Goal: Browse casually: Explore the website without a specific task or goal

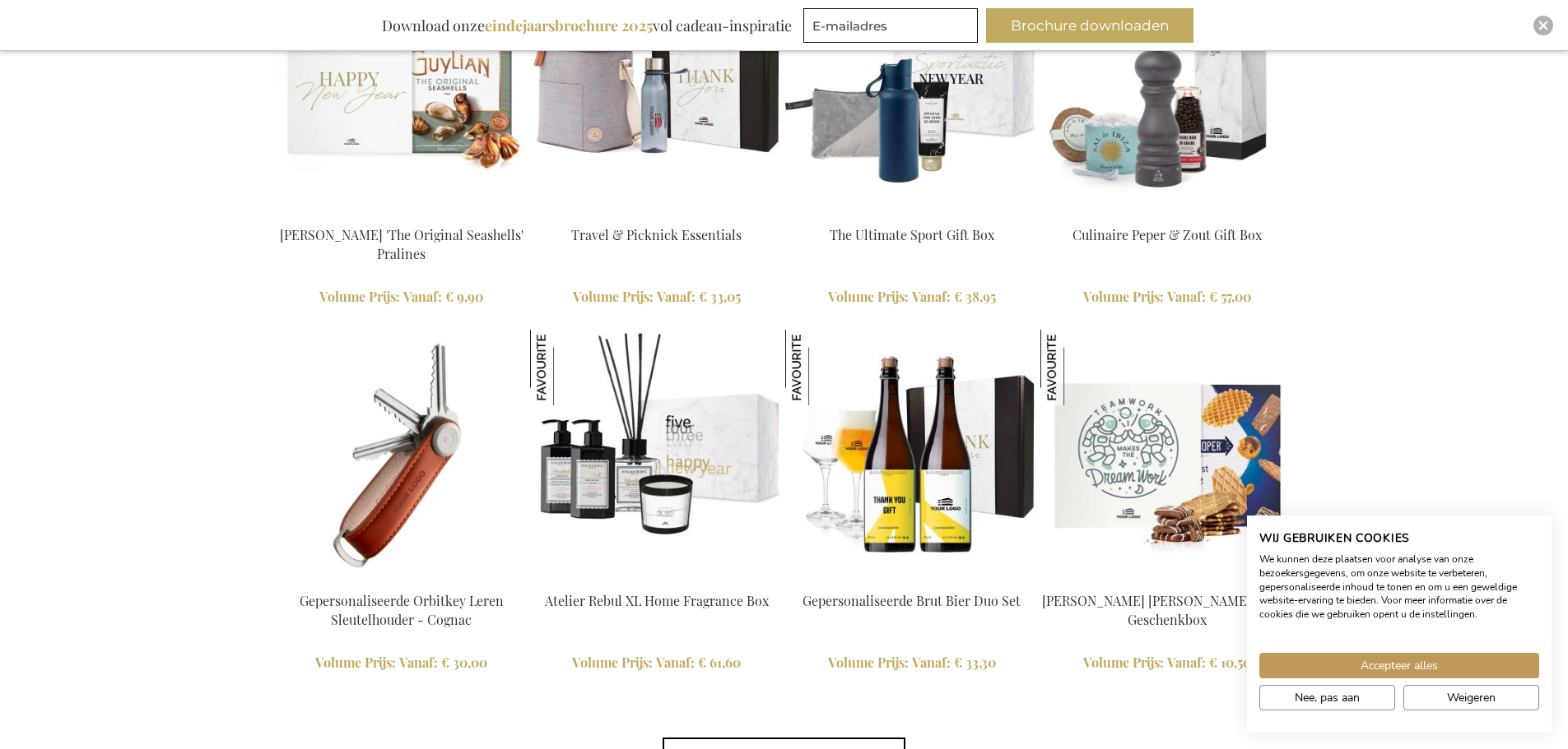
scroll to position [3670, 0]
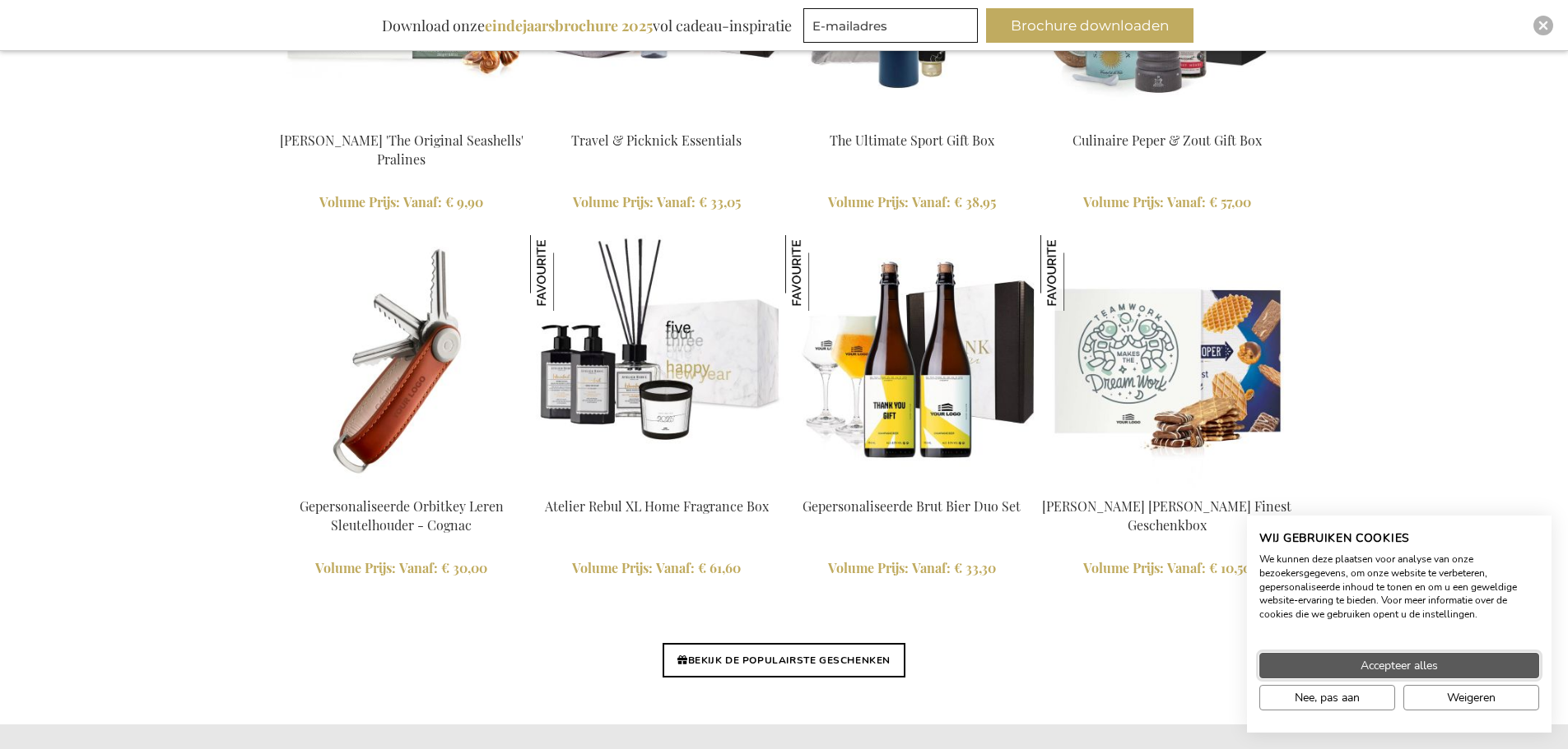
click at [1361, 666] on span "Accepteer alles" at bounding box center [1399, 666] width 78 height 18
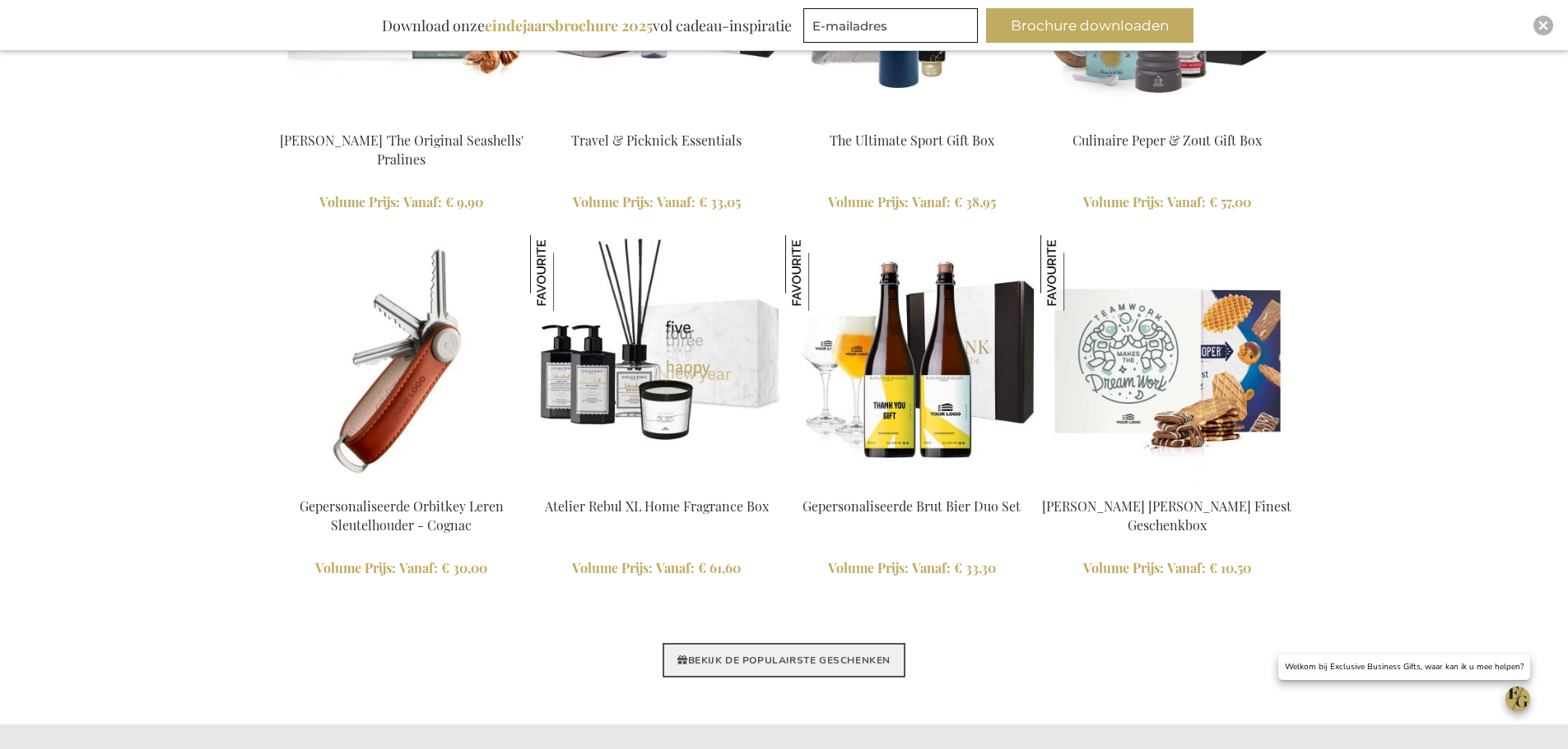
click at [712, 662] on link "BEKIJK DE POPULAIRSTE GESCHENKEN" at bounding box center [784, 660] width 243 height 35
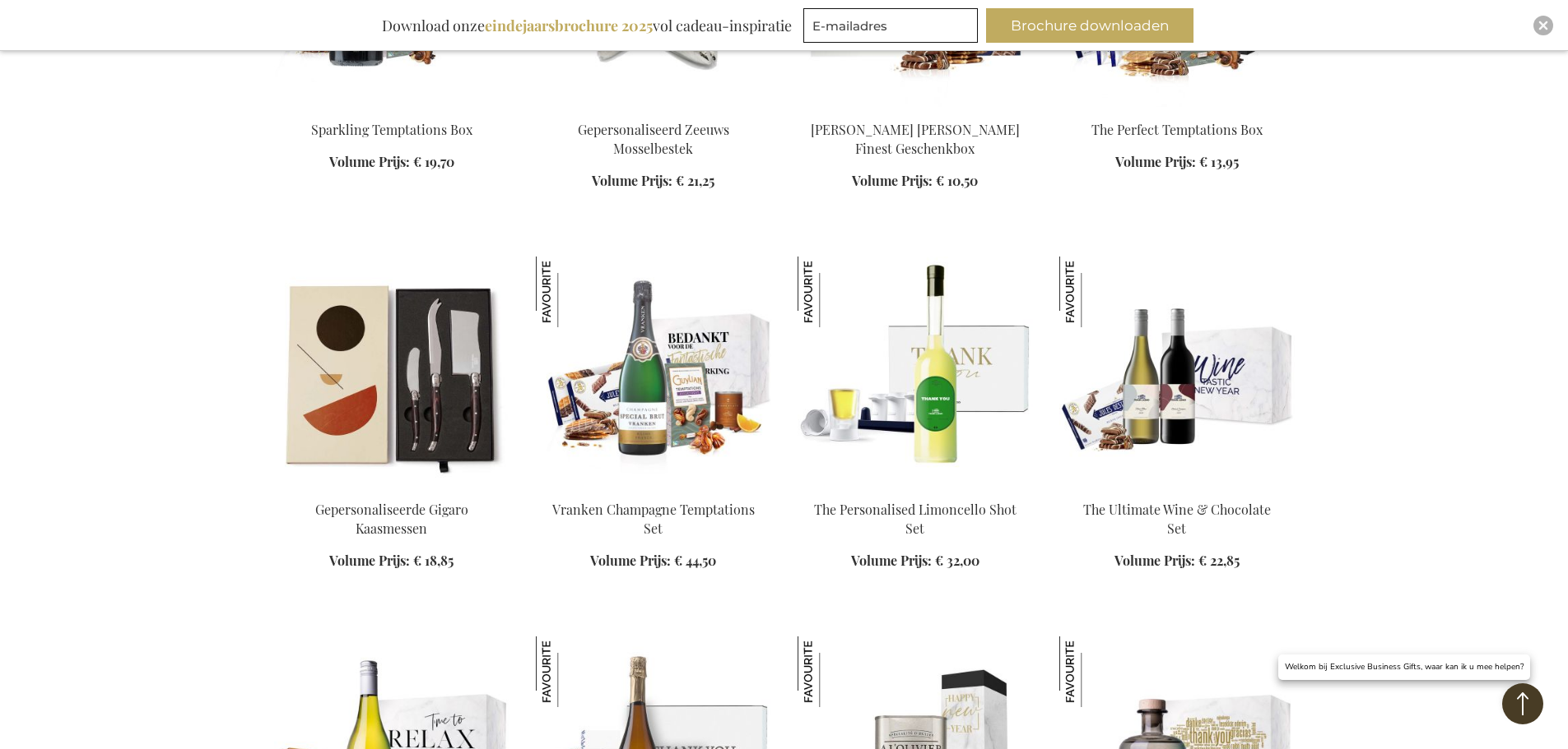
scroll to position [905, 0]
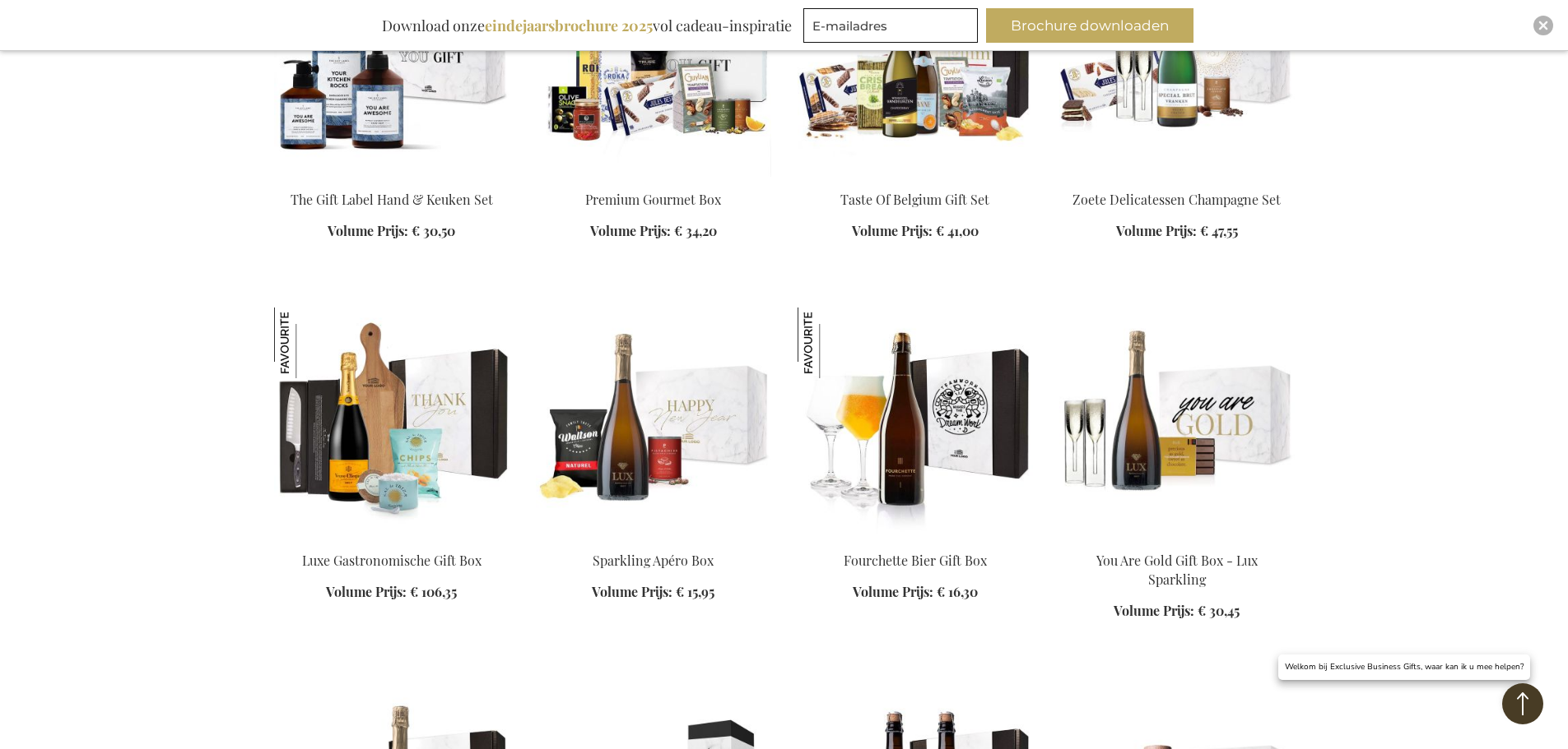
scroll to position [1974, 0]
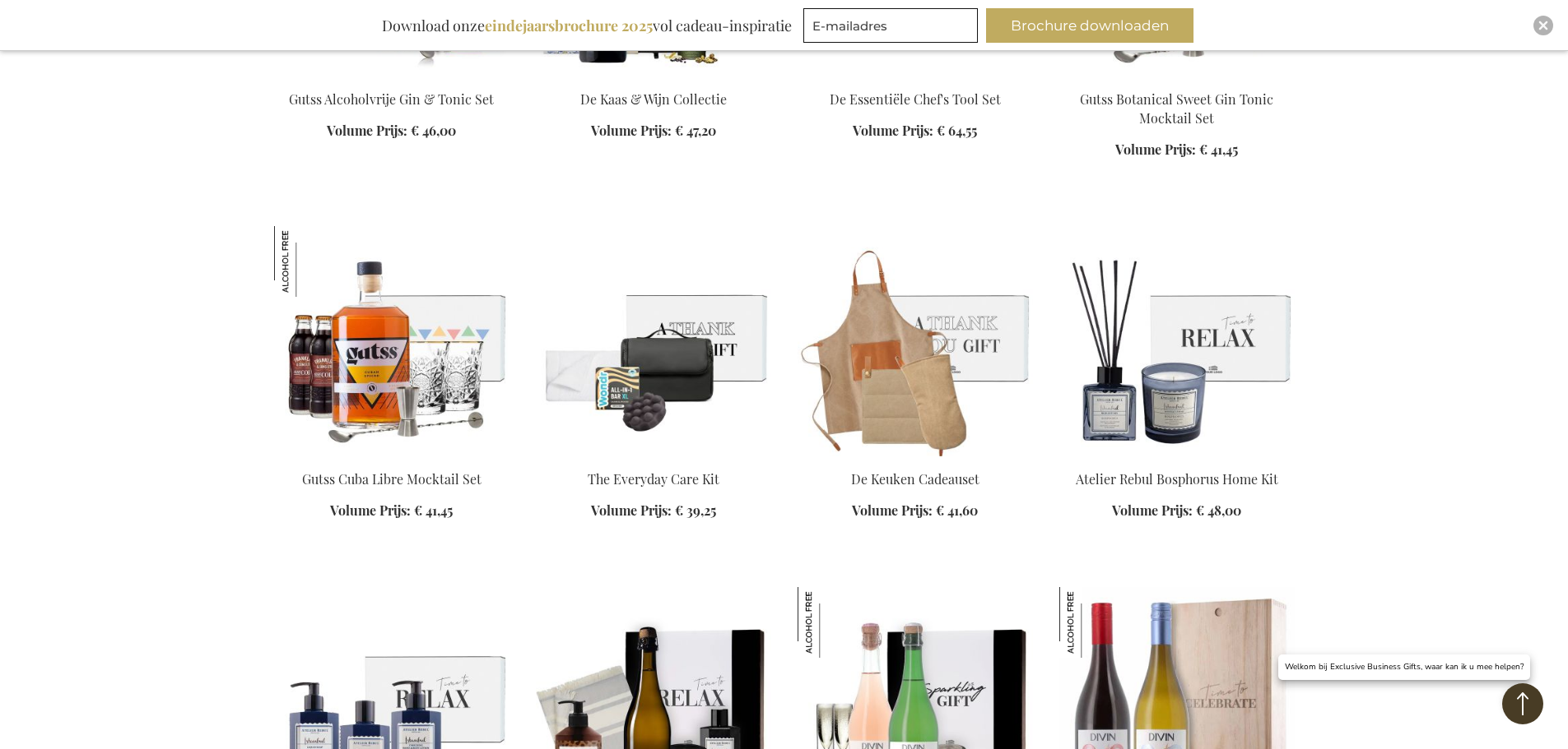
scroll to position [4277, 0]
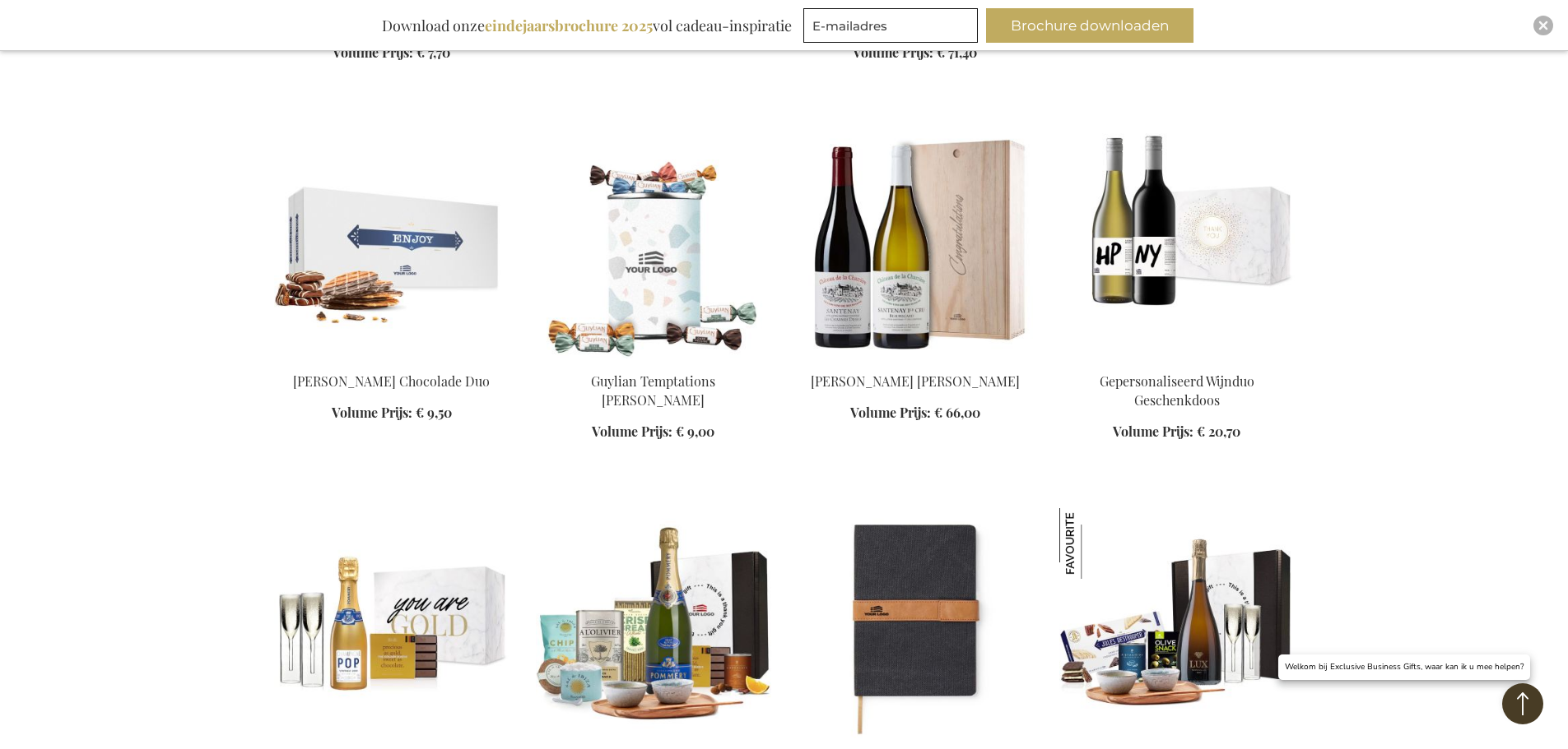
scroll to position [6334, 0]
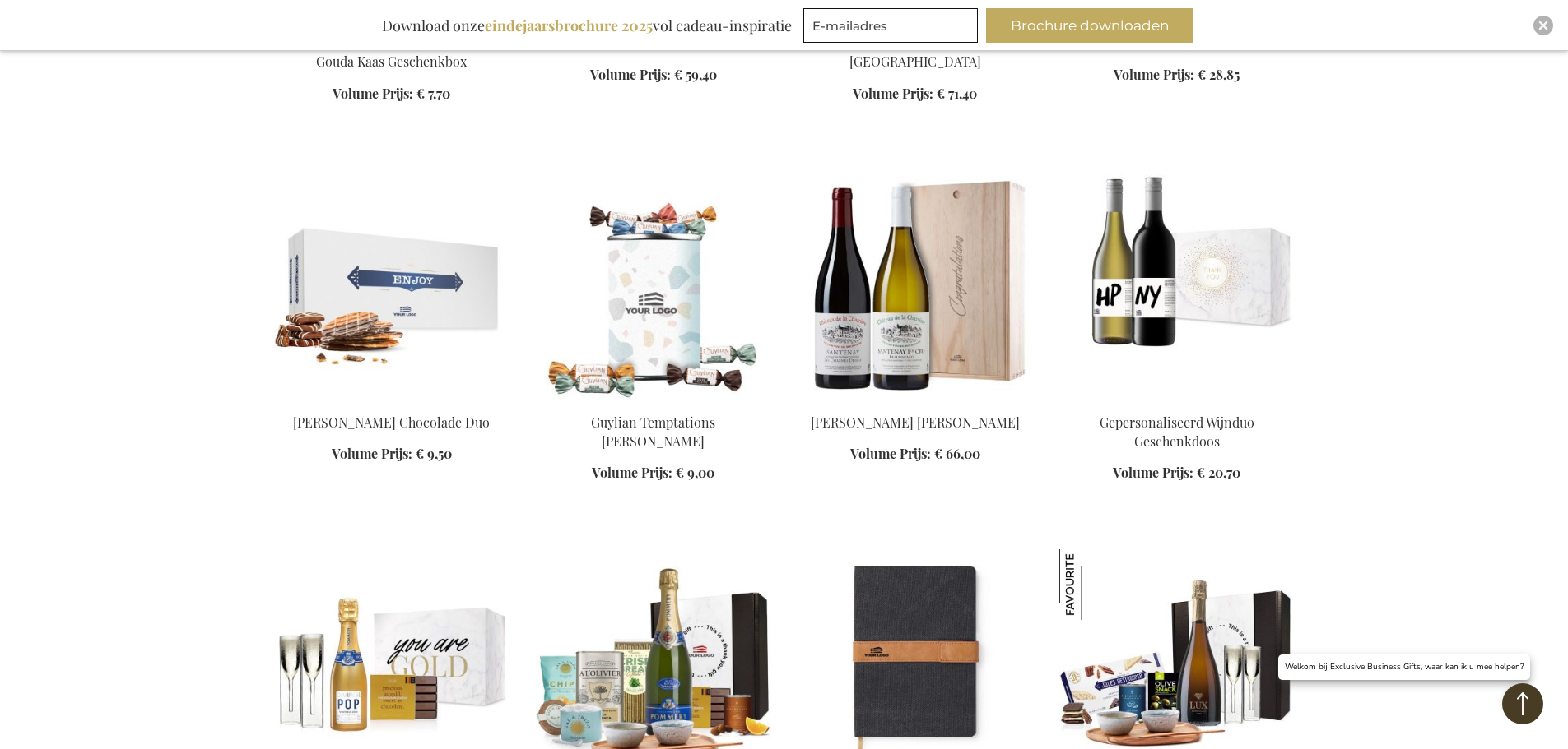
scroll to position [6169, 0]
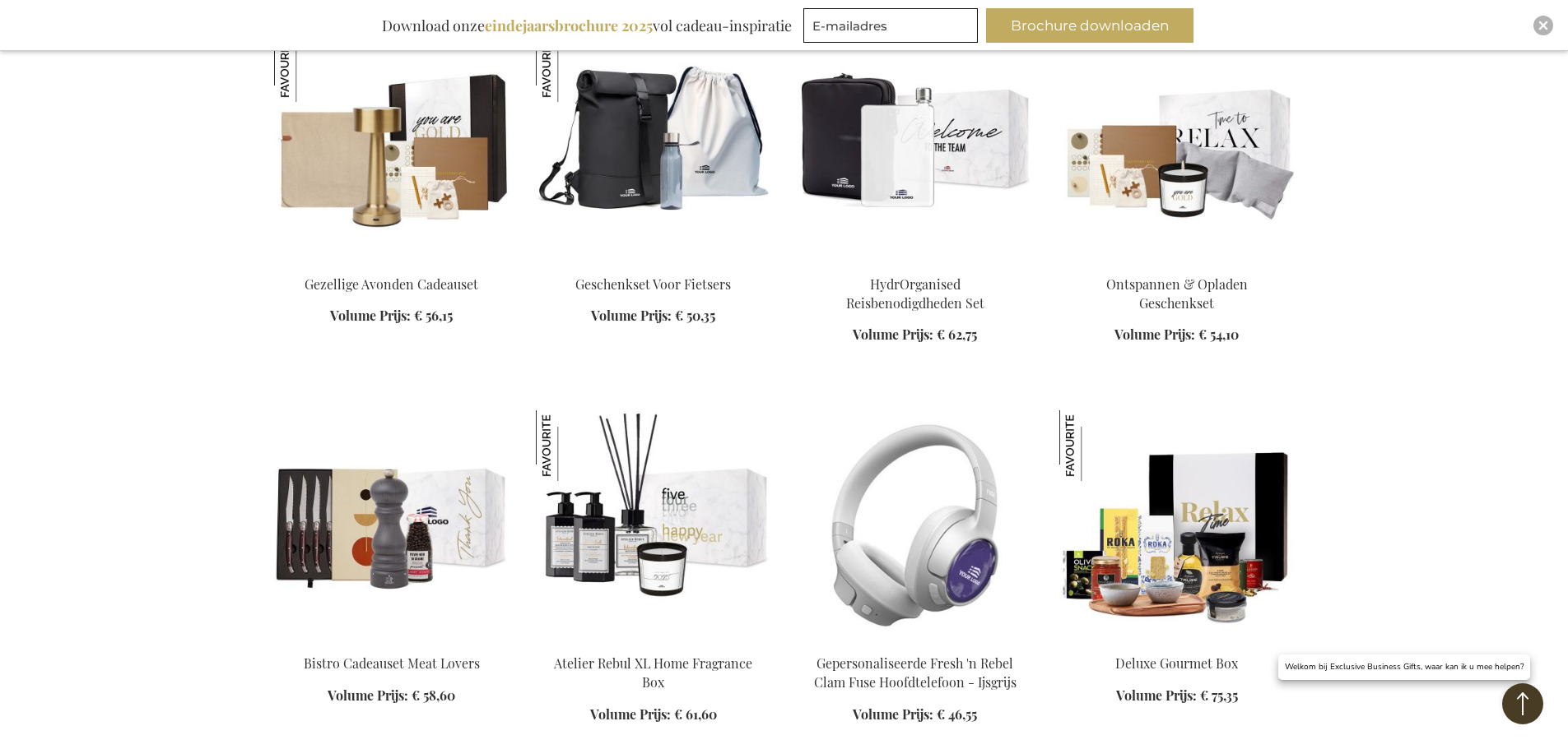
scroll to position [7239, 0]
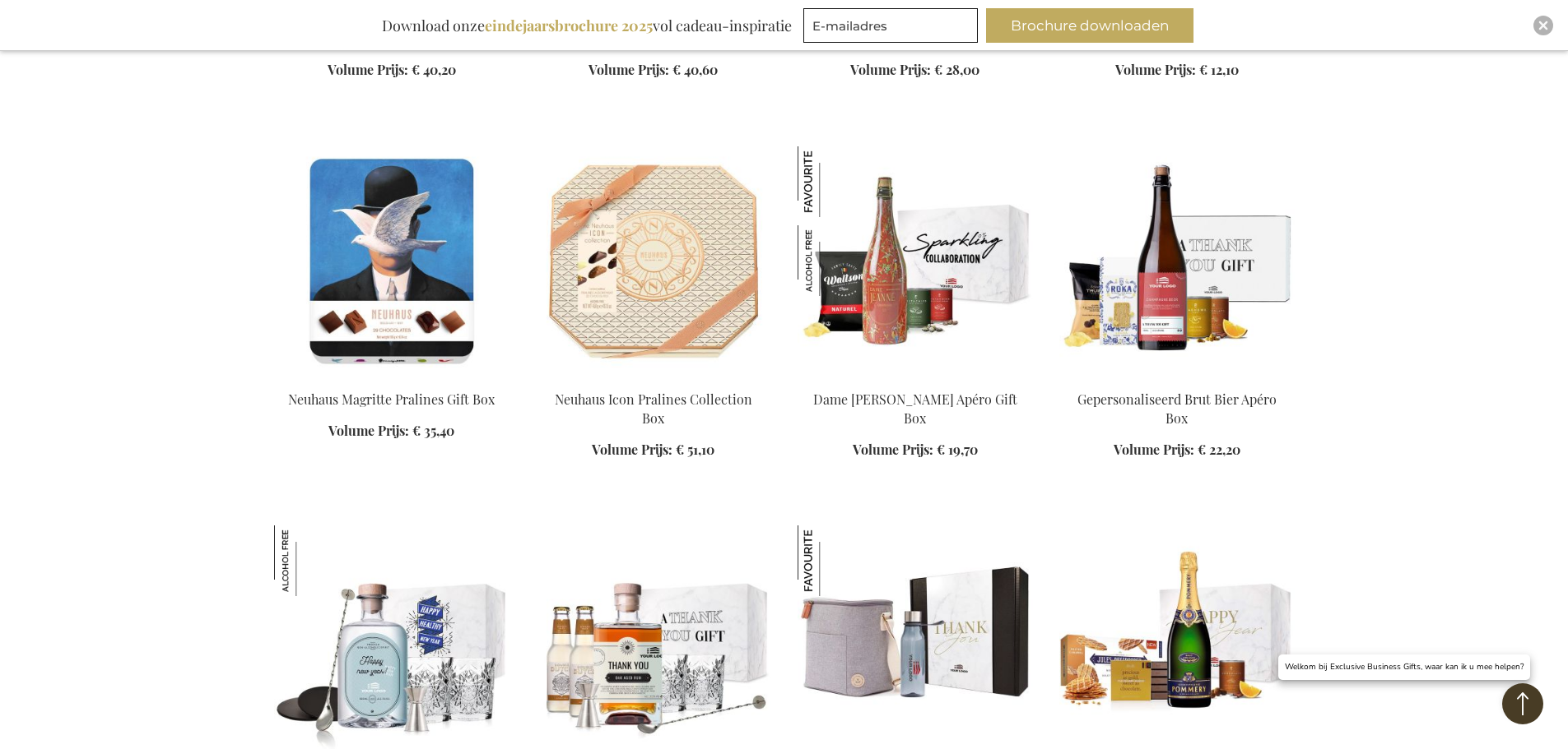
scroll to position [9295, 0]
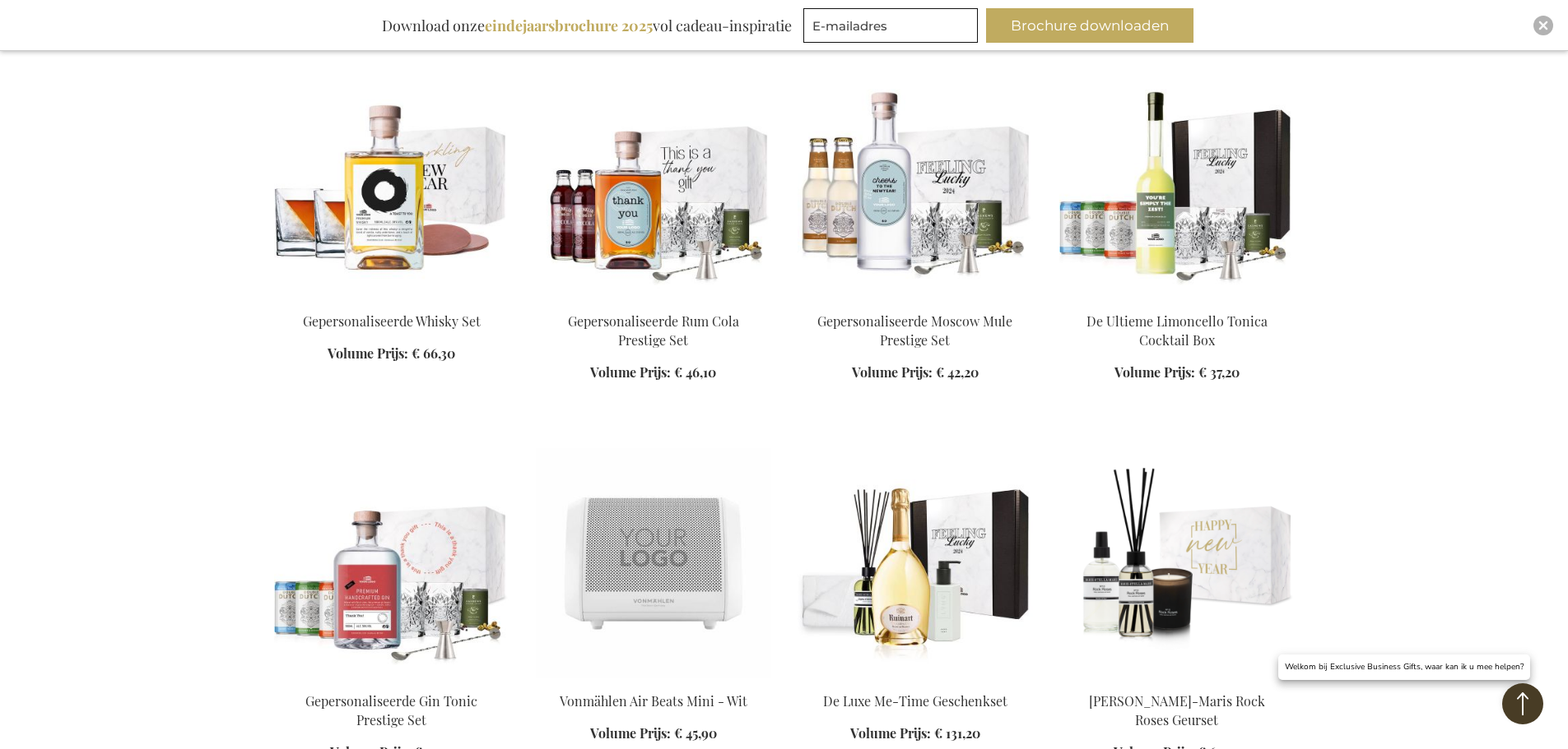
scroll to position [10118, 0]
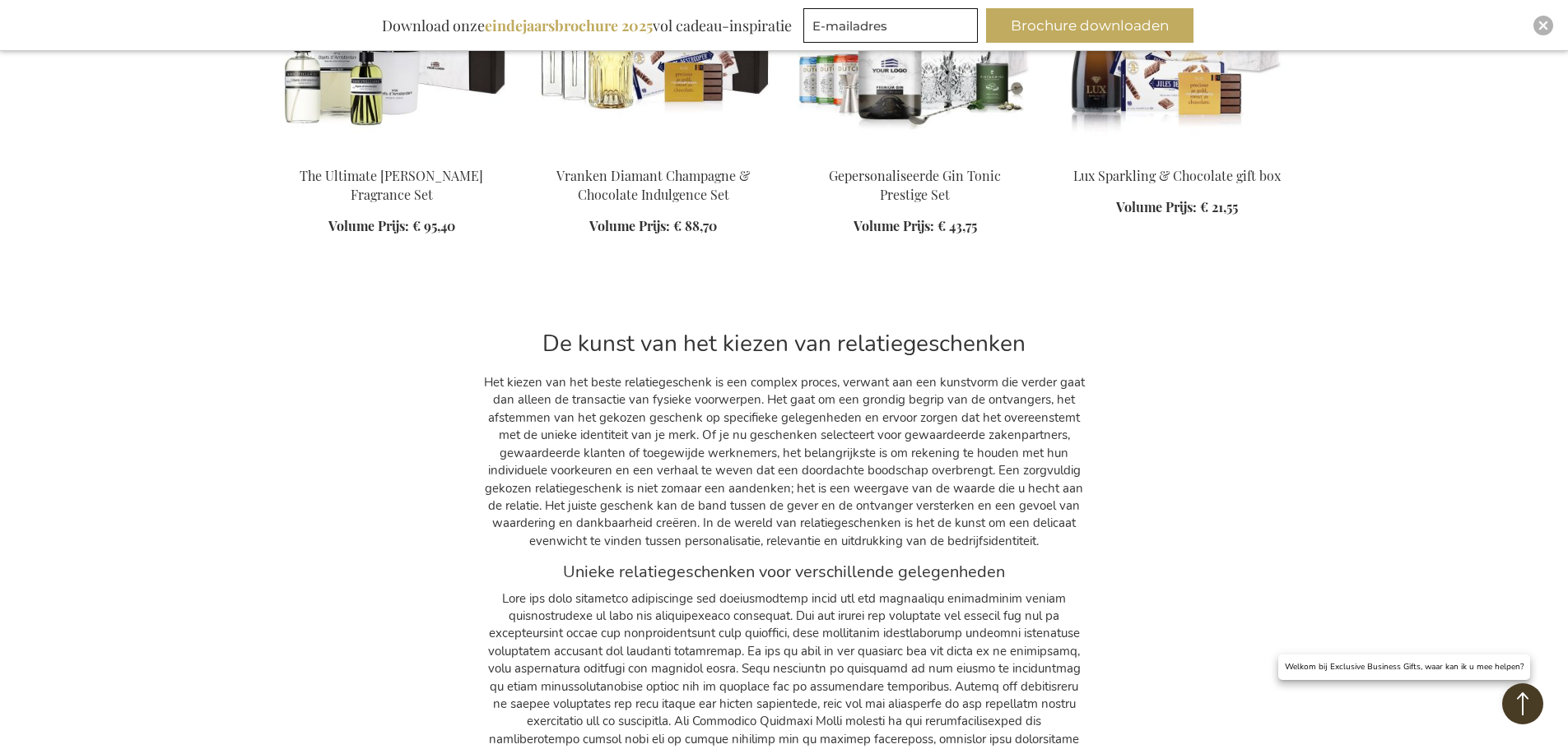
scroll to position [13325, 0]
